Goal: Download file/media

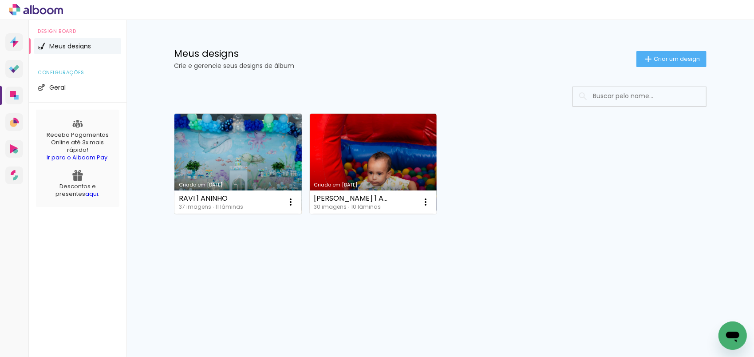
click at [257, 156] on link "Criado em [DATE]" at bounding box center [237, 164] width 127 height 100
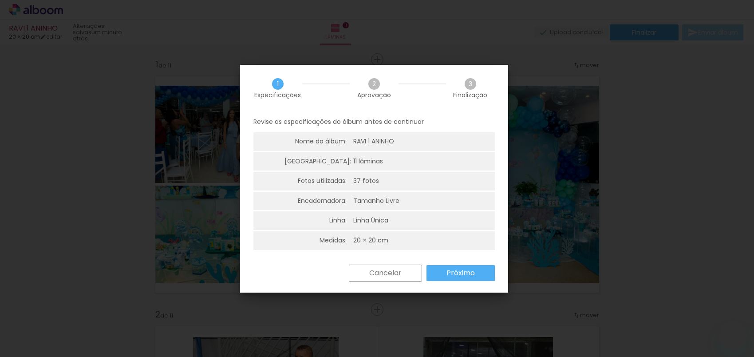
click at [475, 276] on paper-button "Próximo" at bounding box center [461, 273] width 68 height 16
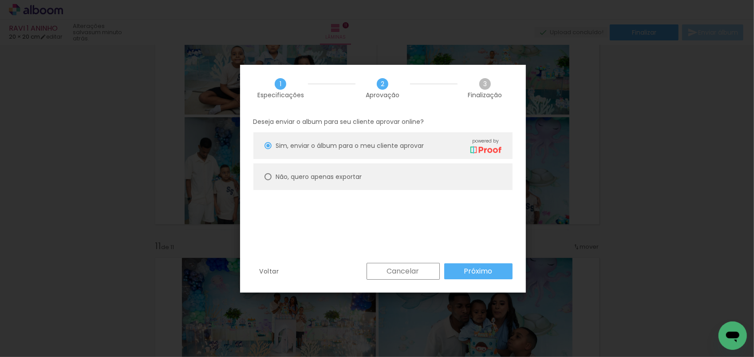
scroll to position [1021, 0]
click at [269, 149] on div at bounding box center [268, 145] width 7 height 7
type paper-radio-button "on"
click at [0, 0] on slot "Próximo" at bounding box center [0, 0] width 0 height 0
type input "Alta, 300 DPI"
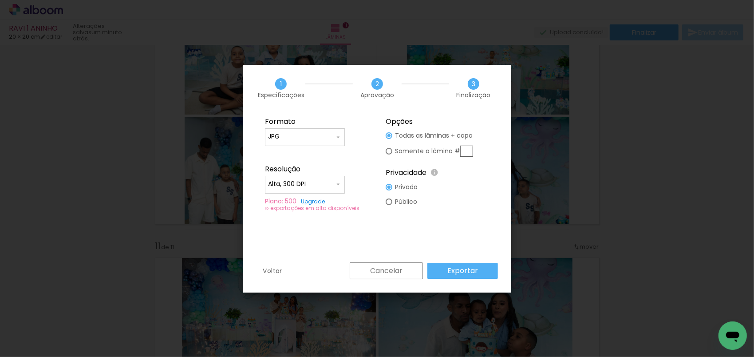
click at [486, 273] on paper-button "Exportar" at bounding box center [462, 271] width 71 height 16
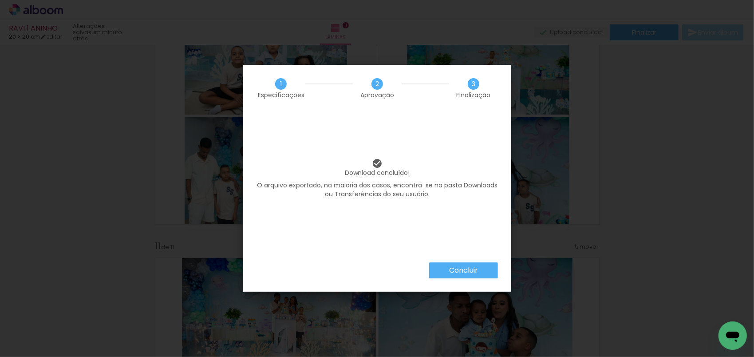
click at [482, 265] on paper-button "Concluir" at bounding box center [463, 270] width 69 height 16
